Goal: Transaction & Acquisition: Obtain resource

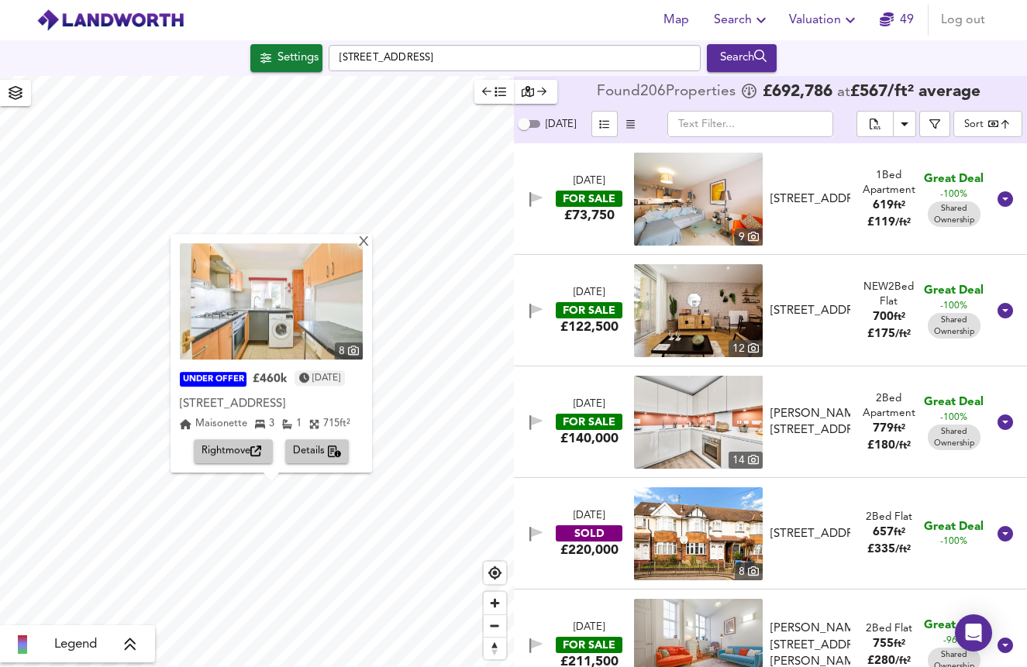
scroll to position [11383, 0]
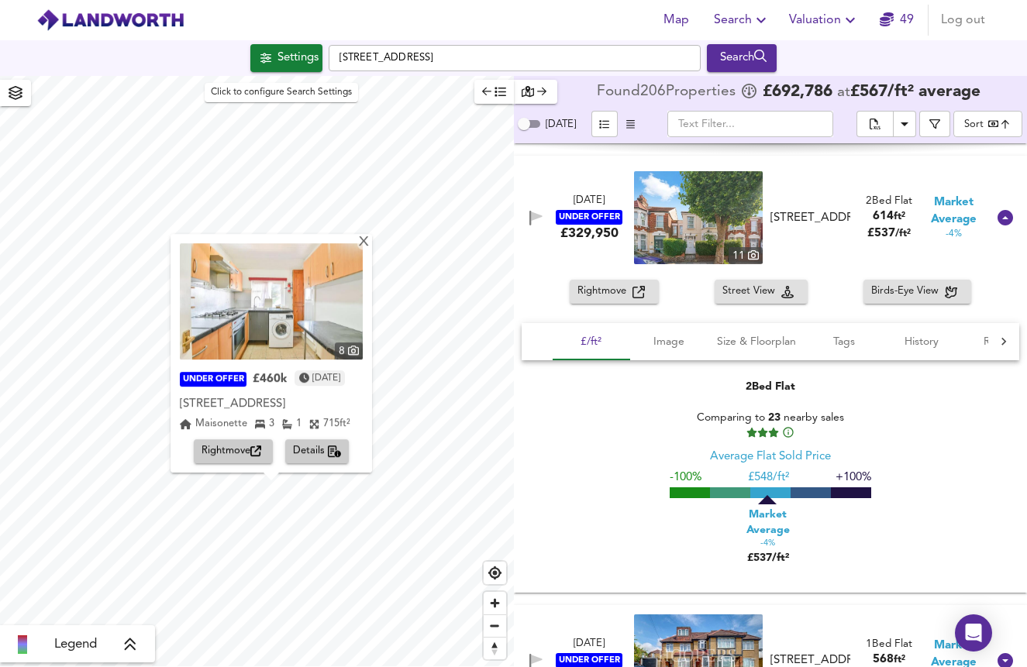
click at [287, 59] on div "Settings" at bounding box center [297, 58] width 41 height 20
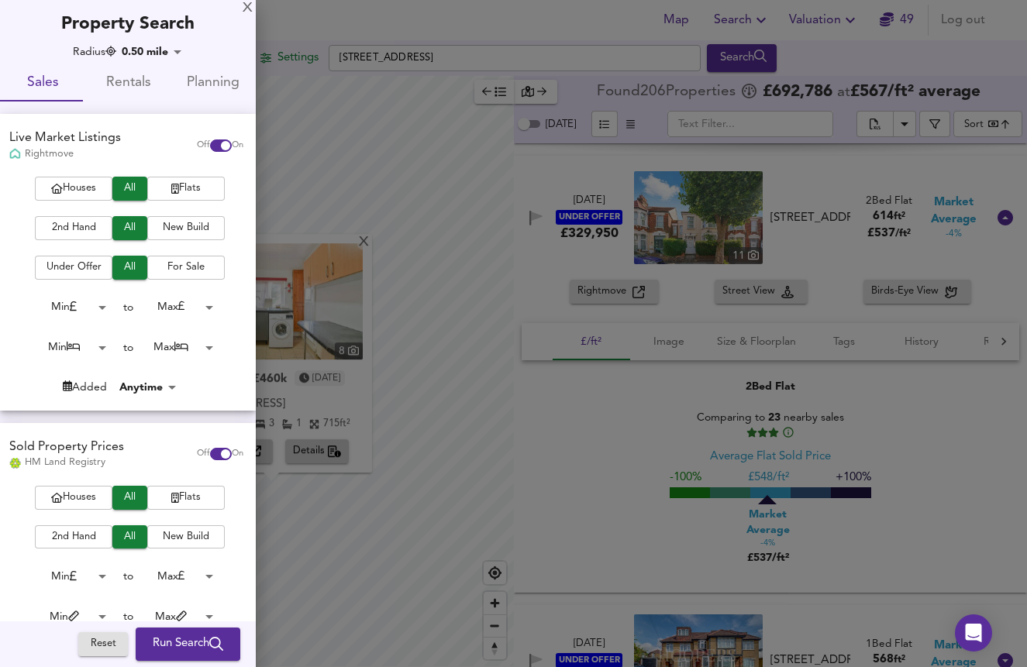
scroll to position [0, 0]
click at [121, 79] on span "Rentals" at bounding box center [128, 83] width 67 height 24
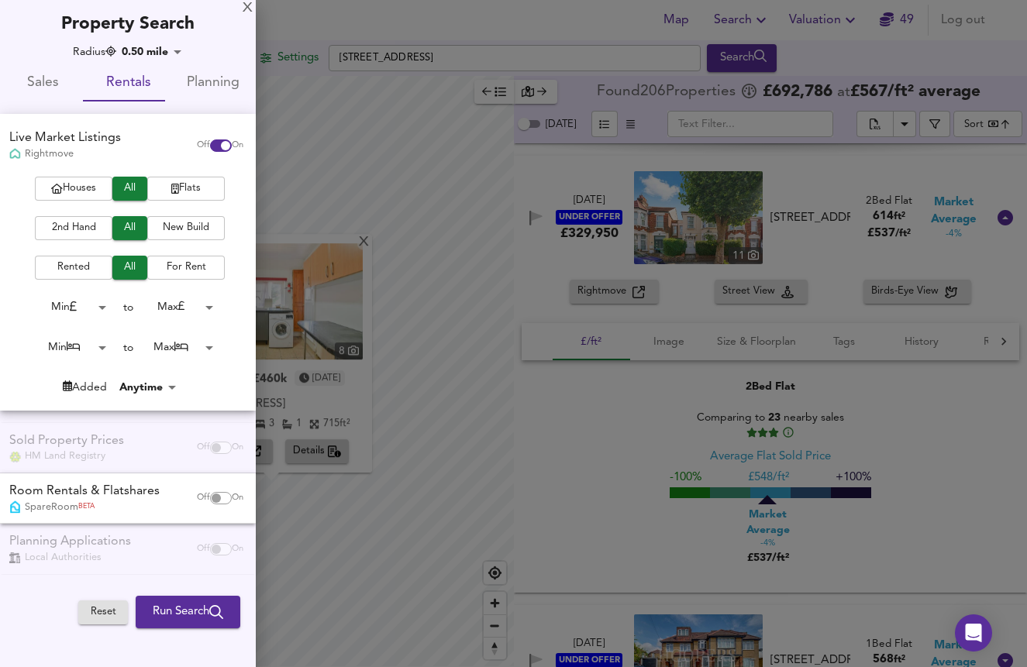
checkbox input "false"
click at [219, 139] on input "checkbox" at bounding box center [225, 145] width 37 height 12
checkbox input "false"
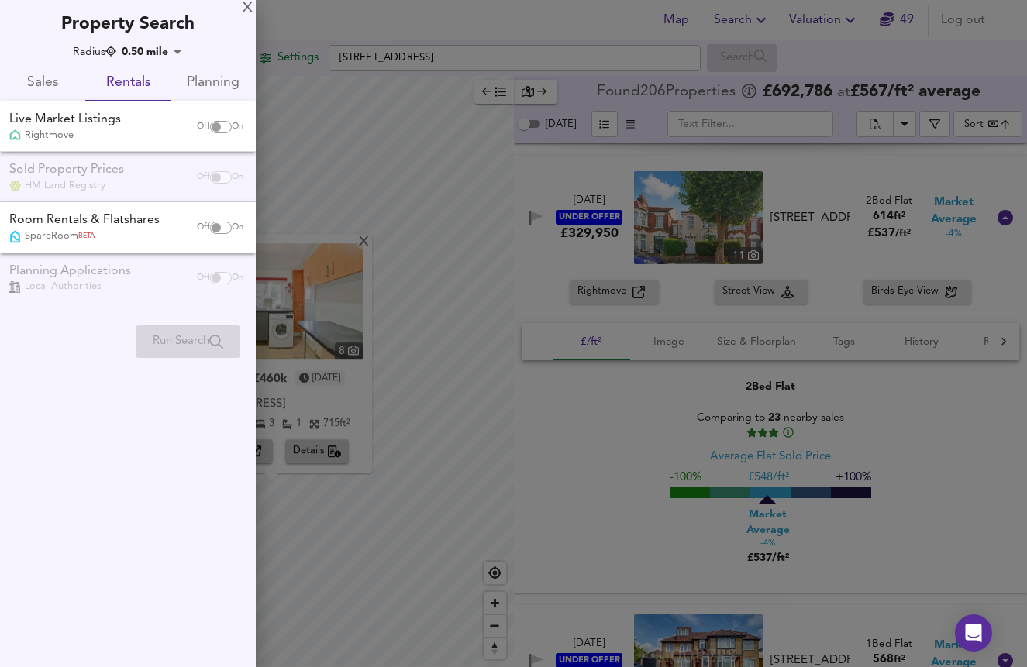
click at [149, 170] on div "Sold Property Prices HM Land Registry Off On" at bounding box center [128, 177] width 256 height 50
click at [142, 84] on span "Rentals" at bounding box center [128, 83] width 67 height 24
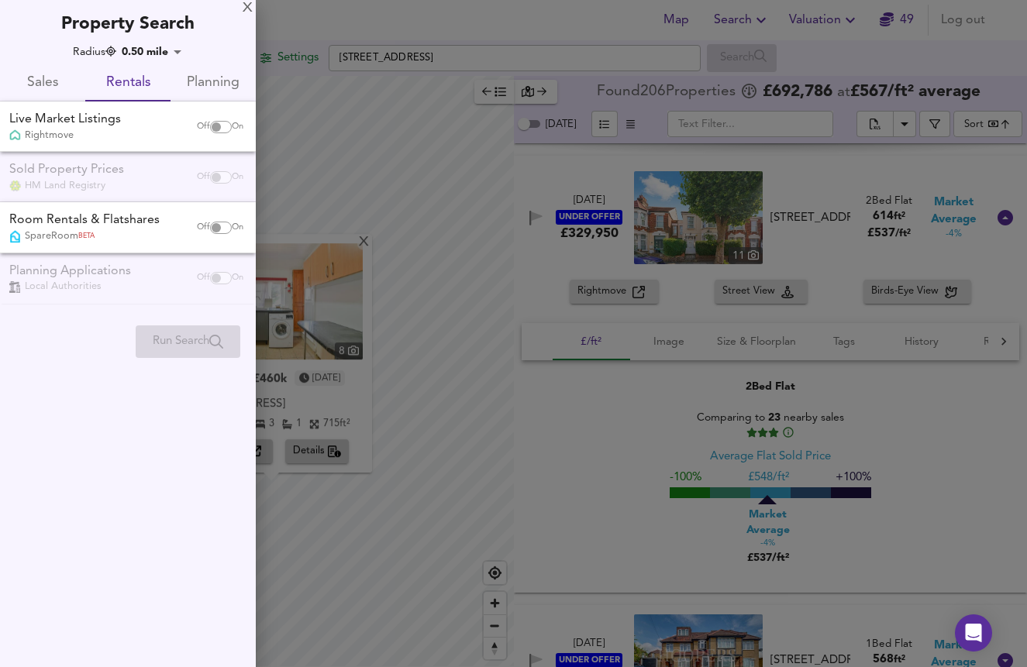
click at [142, 84] on span "Rentals" at bounding box center [128, 83] width 67 height 24
click at [250, 9] on div "X" at bounding box center [248, 8] width 10 height 11
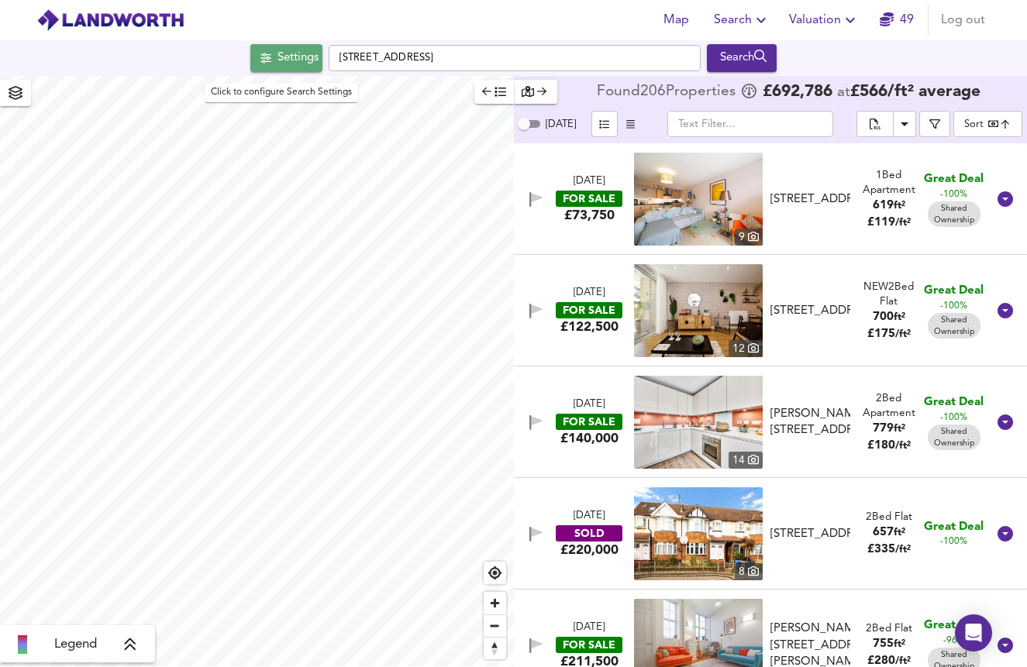
click at [264, 57] on span "Settings" at bounding box center [286, 58] width 64 height 20
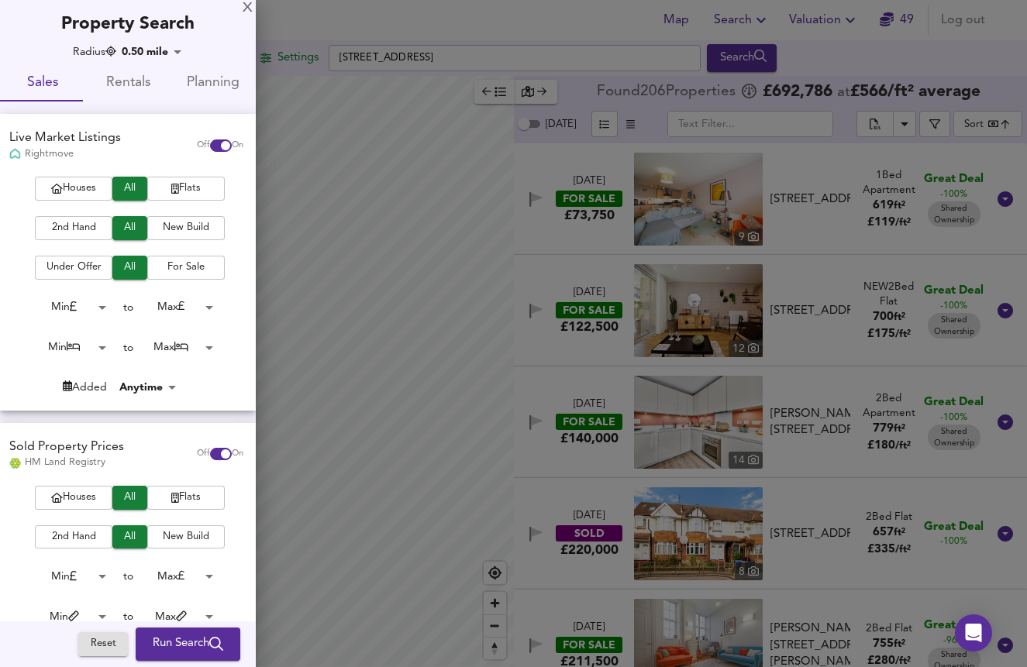
checkbox input "false"
checkbox input "true"
click at [142, 80] on span "Rentals" at bounding box center [128, 83] width 67 height 24
checkbox input "false"
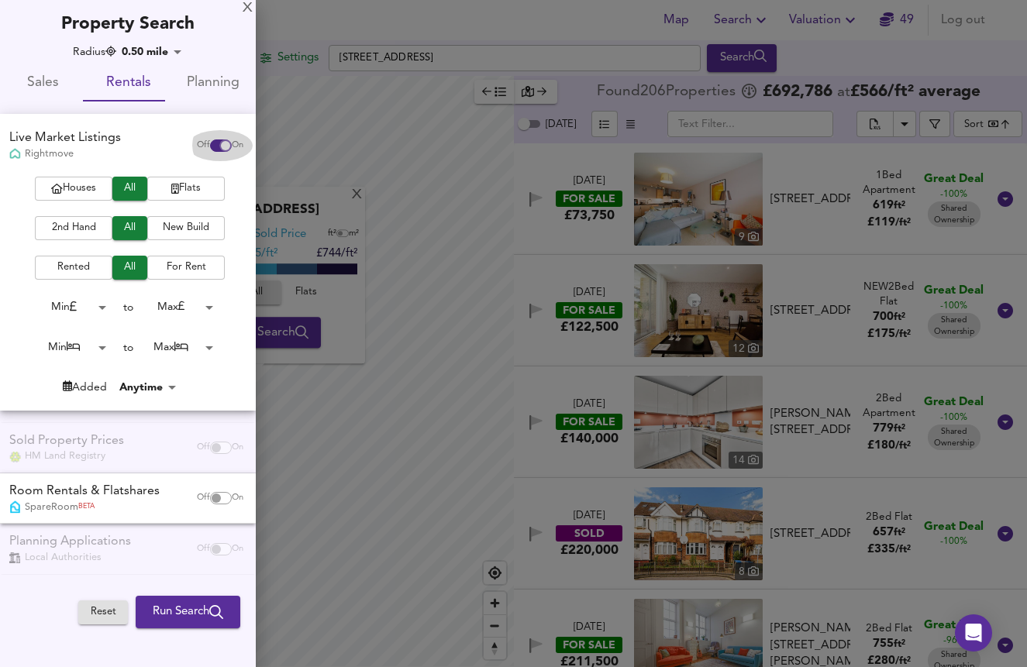
click at [208, 142] on input "checkbox" at bounding box center [225, 145] width 37 height 12
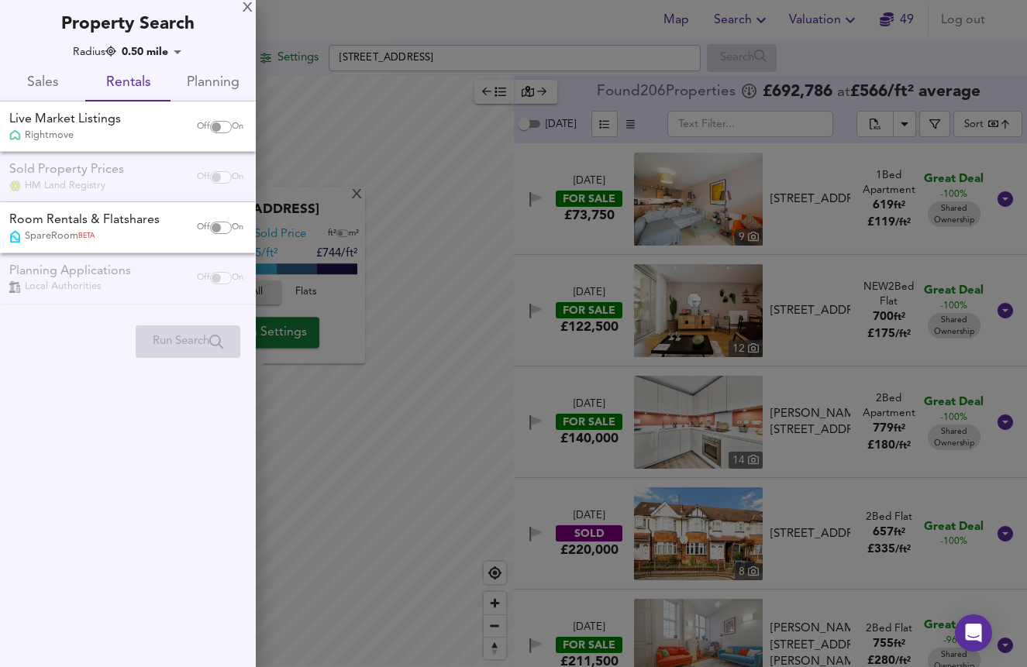
click at [232, 130] on span "On" at bounding box center [238, 127] width 12 height 12
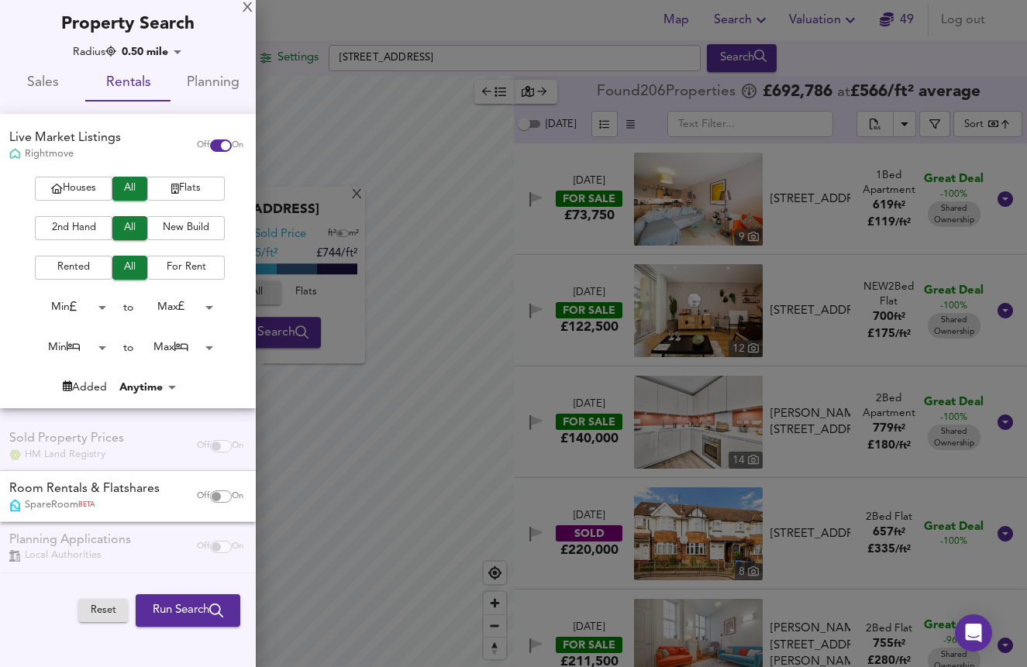
checkbox input "true"
click at [184, 603] on span "Run Search" at bounding box center [188, 612] width 71 height 20
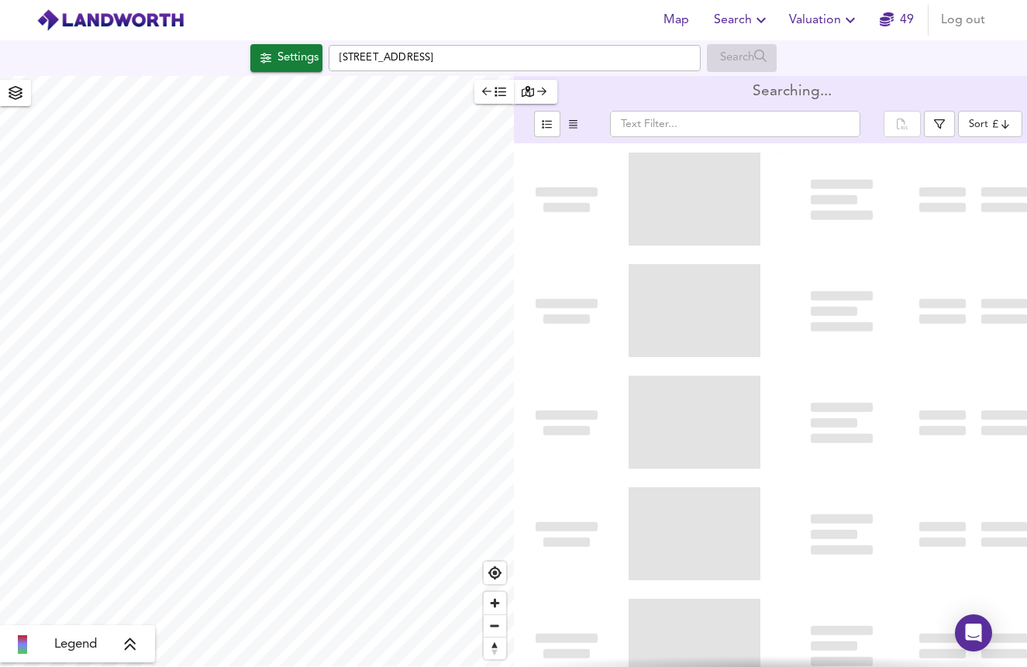
type input "cheapest"
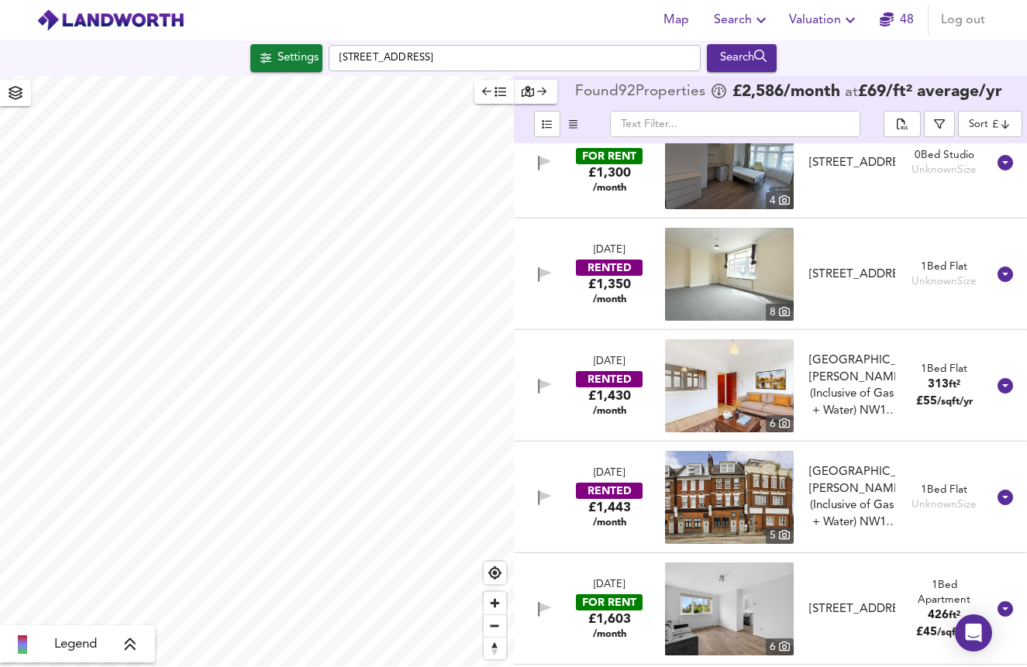
scroll to position [1600, 0]
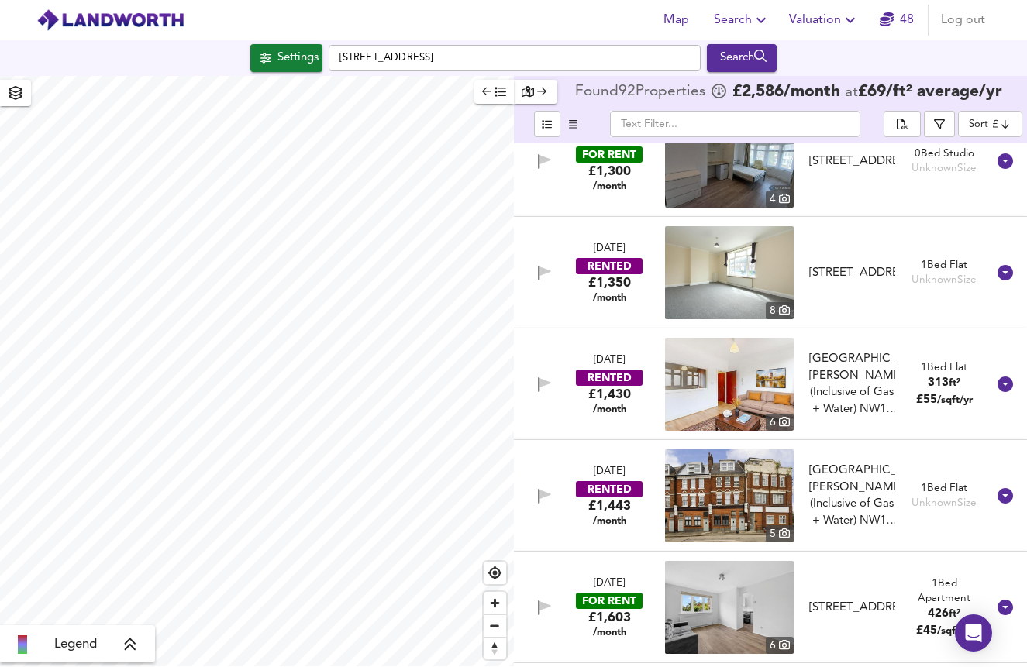
click at [739, 394] on img at bounding box center [729, 384] width 129 height 93
click at [605, 392] on div "£1,430 /month" at bounding box center [609, 400] width 43 height 29
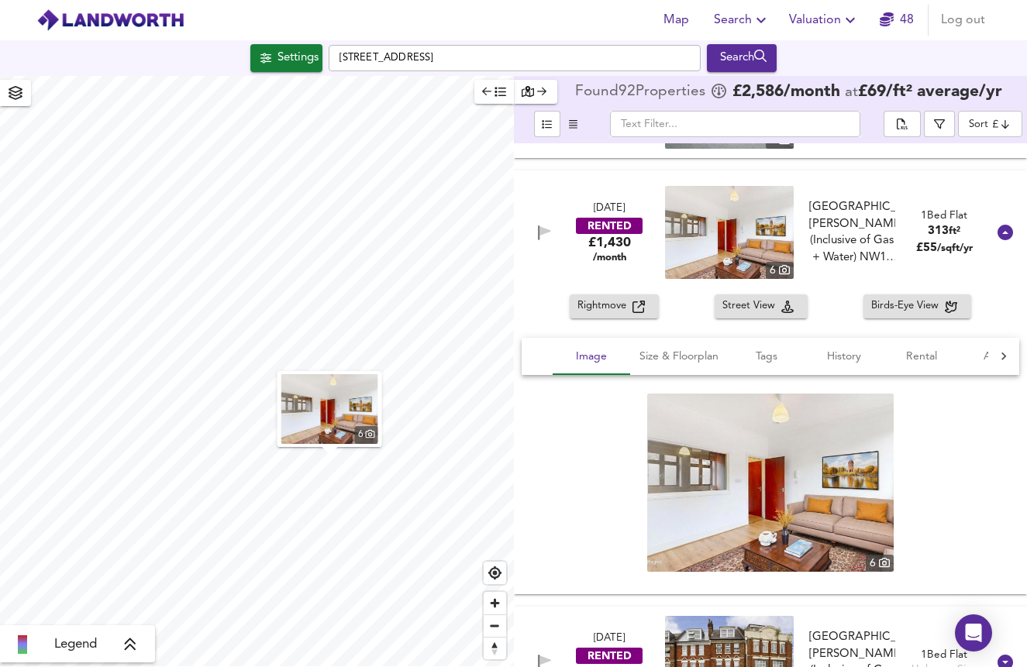
scroll to position [1768, 0]
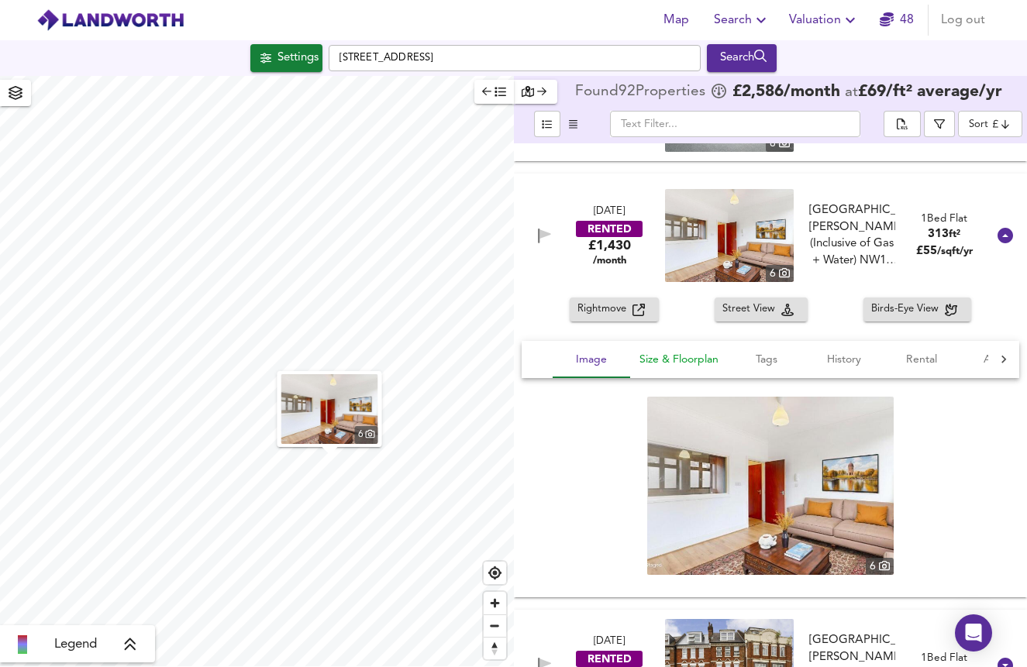
click at [697, 365] on span "Size & Floorplan" at bounding box center [678, 359] width 79 height 19
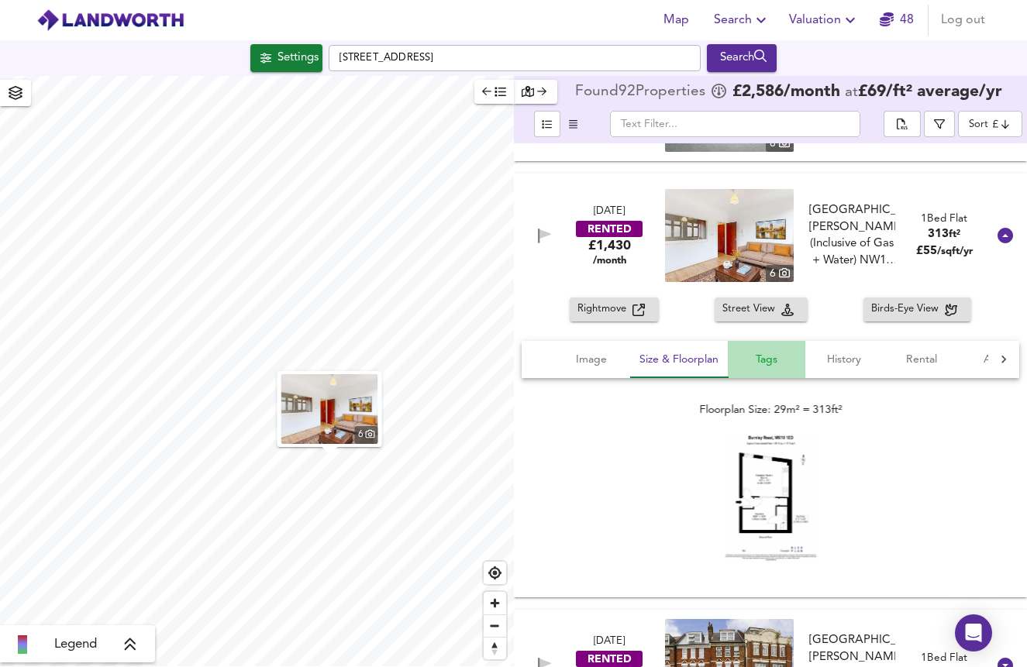
click at [766, 365] on span "Tags" at bounding box center [766, 359] width 59 height 19
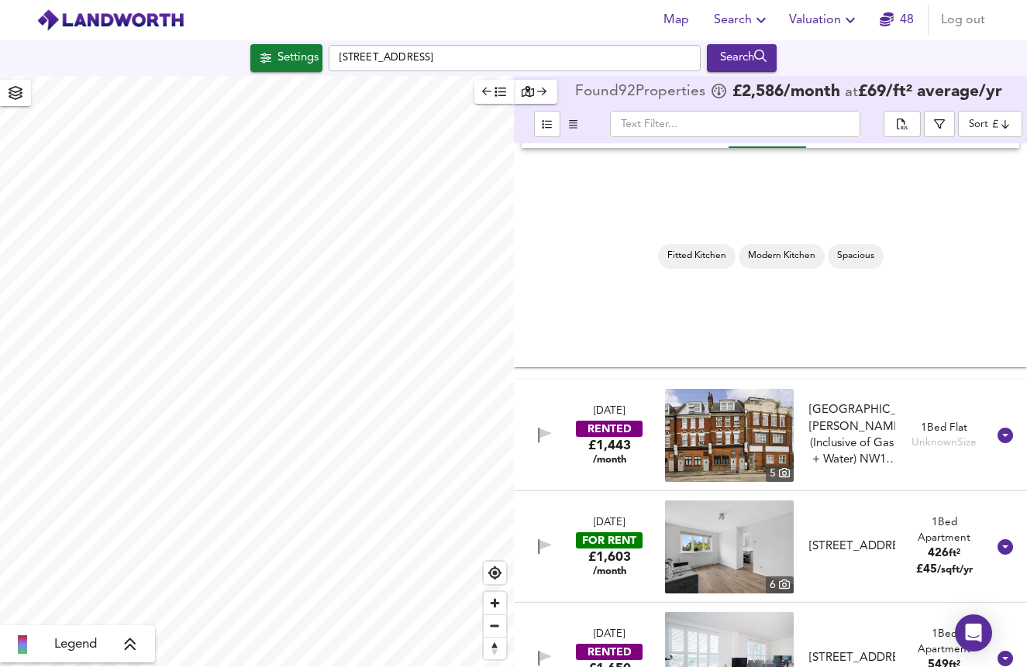
scroll to position [1996, 0]
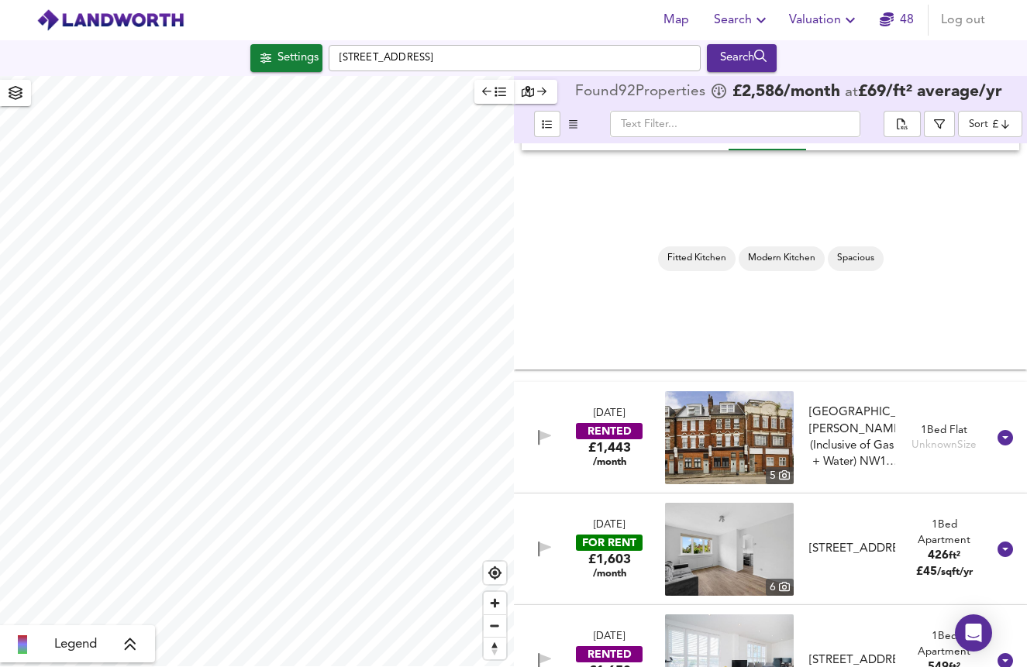
click at [749, 436] on img at bounding box center [729, 437] width 129 height 93
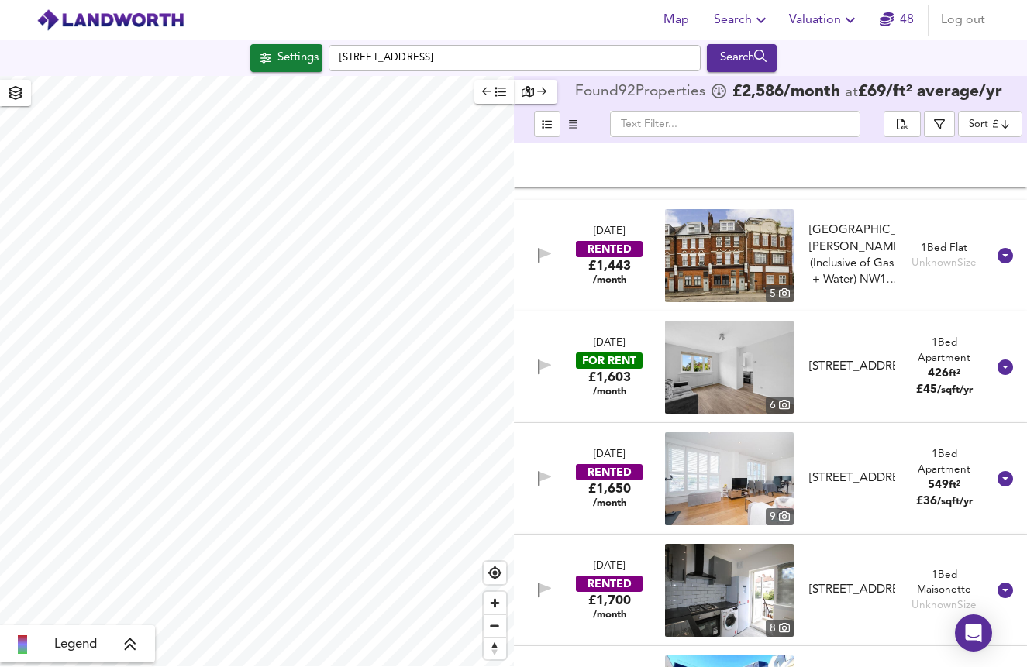
scroll to position [2178, 0]
click at [746, 484] on img at bounding box center [729, 478] width 129 height 93
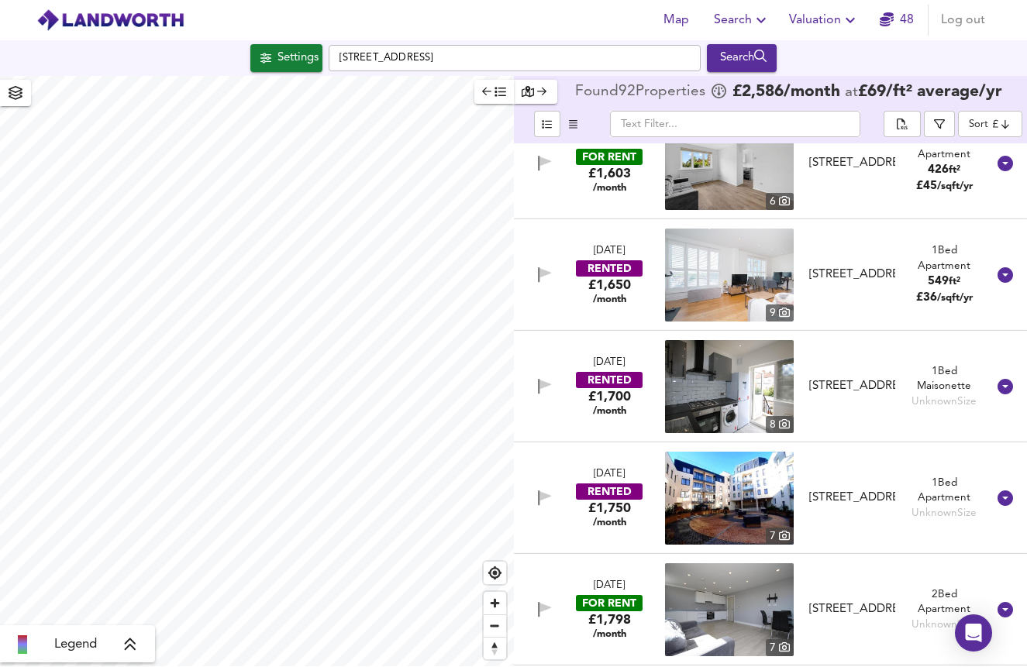
scroll to position [2385, 0]
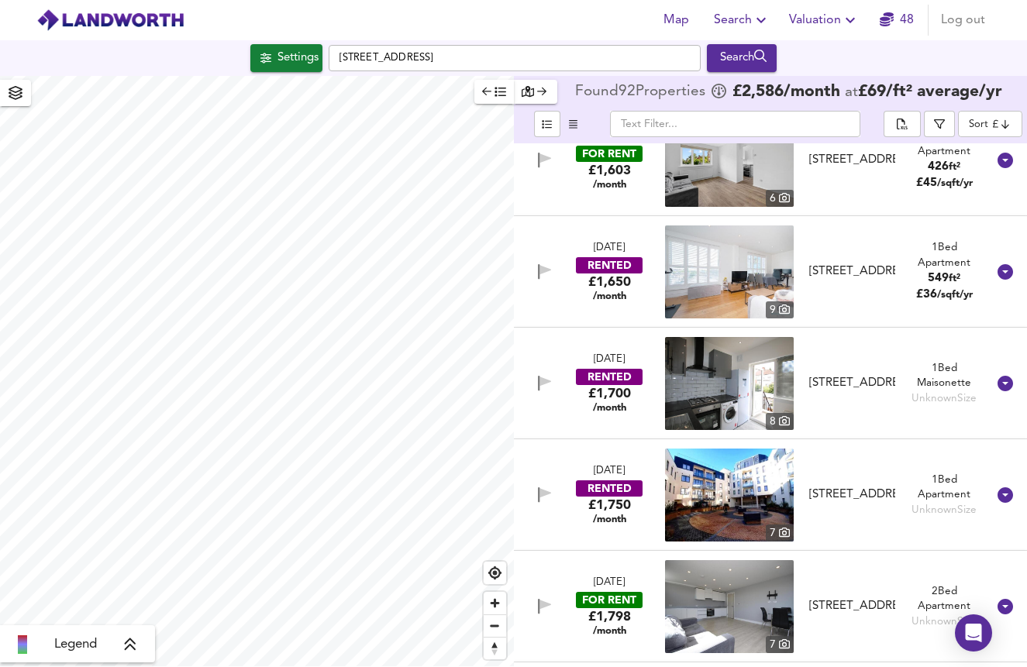
click at [741, 360] on img at bounding box center [729, 383] width 129 height 93
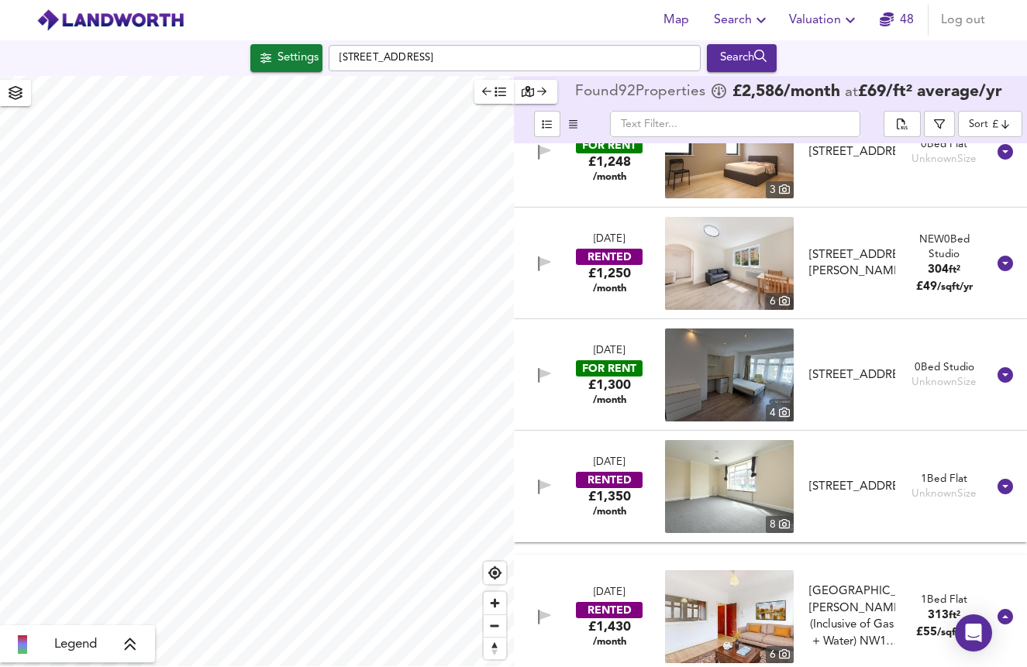
scroll to position [1386, 0]
click at [708, 248] on img at bounding box center [729, 264] width 129 height 93
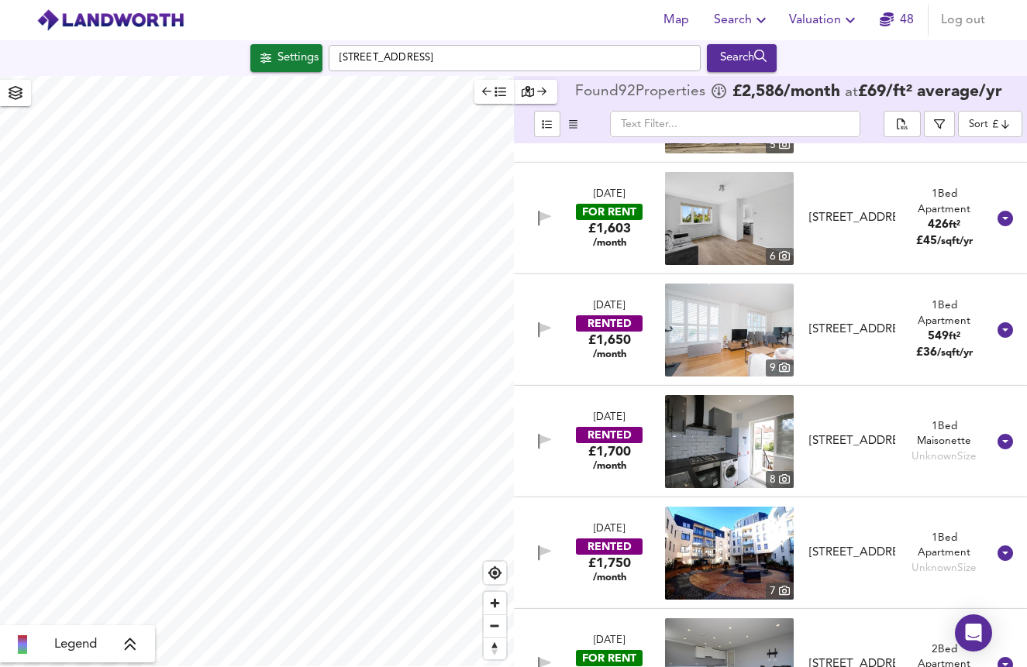
scroll to position [2329, 0]
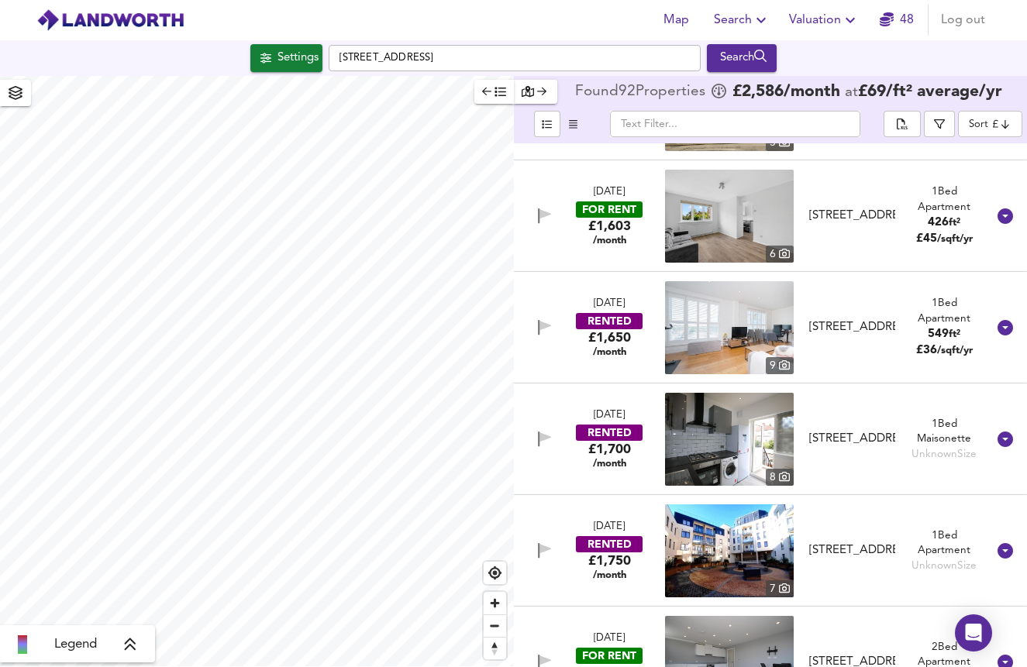
click at [706, 422] on img at bounding box center [729, 439] width 129 height 93
click at [88, 0] on header "Map Search Valuation 48 Log out" at bounding box center [513, 20] width 1027 height 40
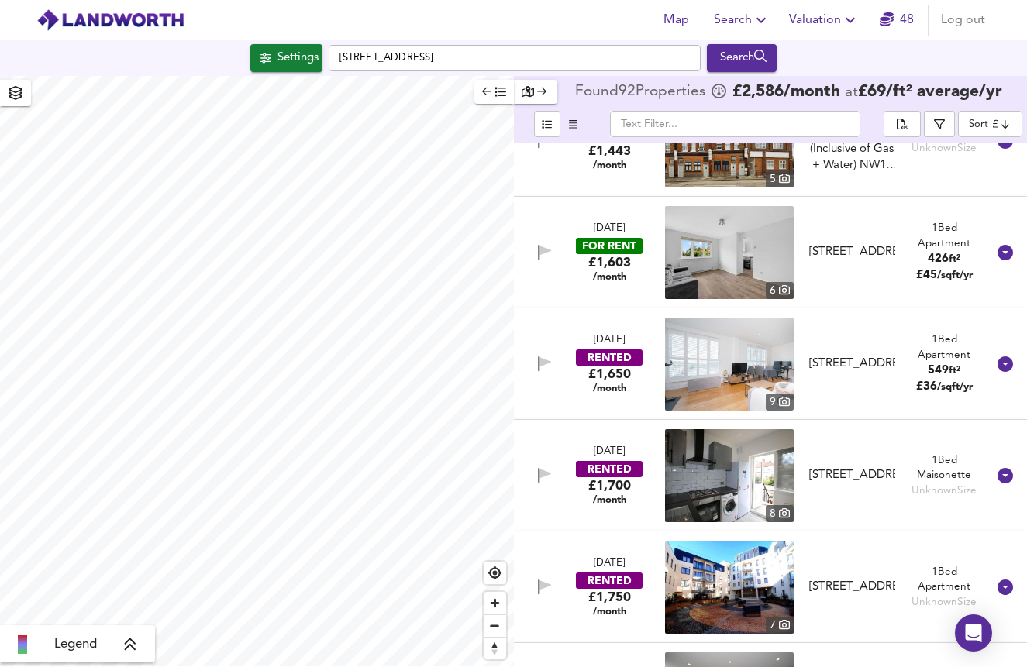
scroll to position [2295, 0]
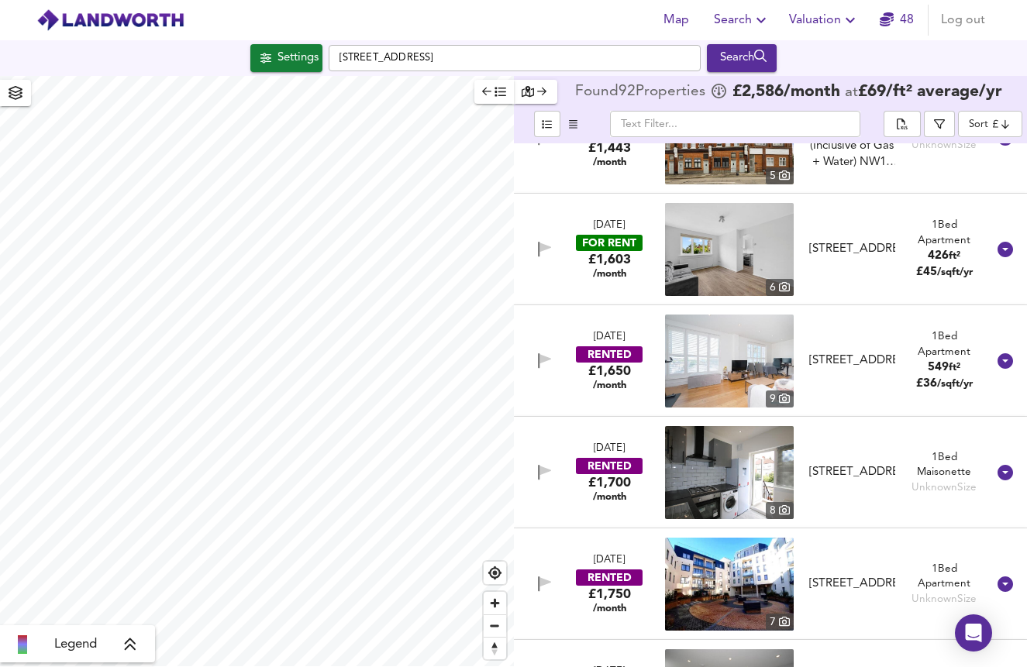
click at [734, 246] on img at bounding box center [729, 249] width 129 height 93
